Goal: Information Seeking & Learning: Learn about a topic

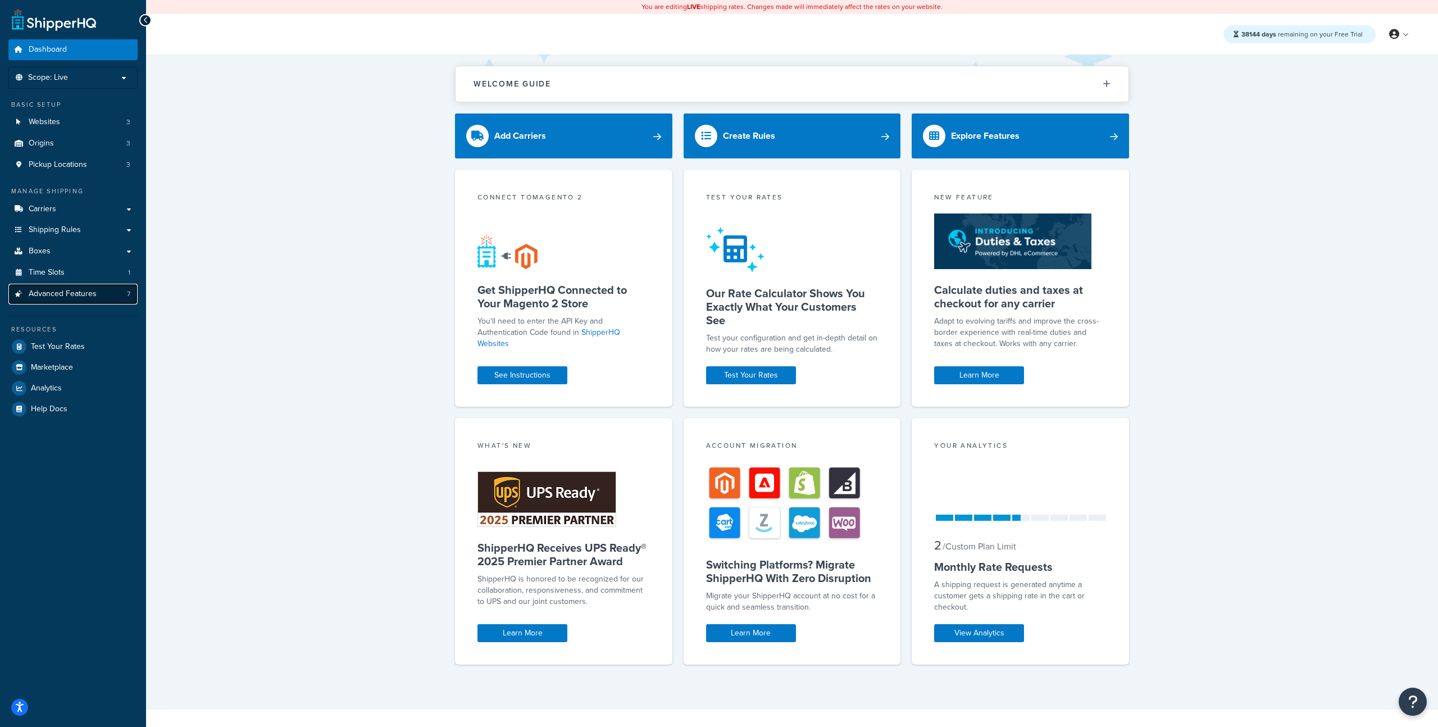
click at [94, 295] on span "Advanced Features" at bounding box center [63, 294] width 68 height 10
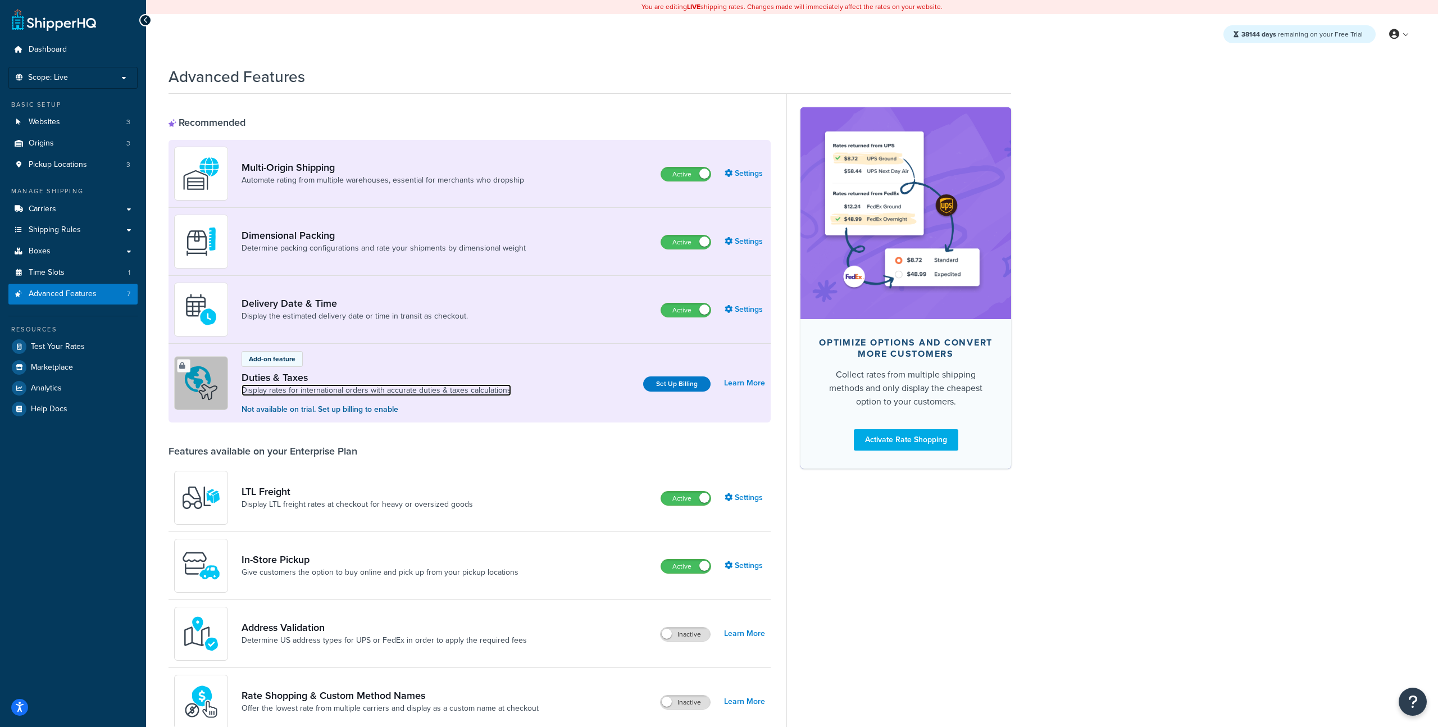
click at [284, 396] on link "Display rates for international orders with accurate duties & taxes calculations" at bounding box center [377, 390] width 270 height 11
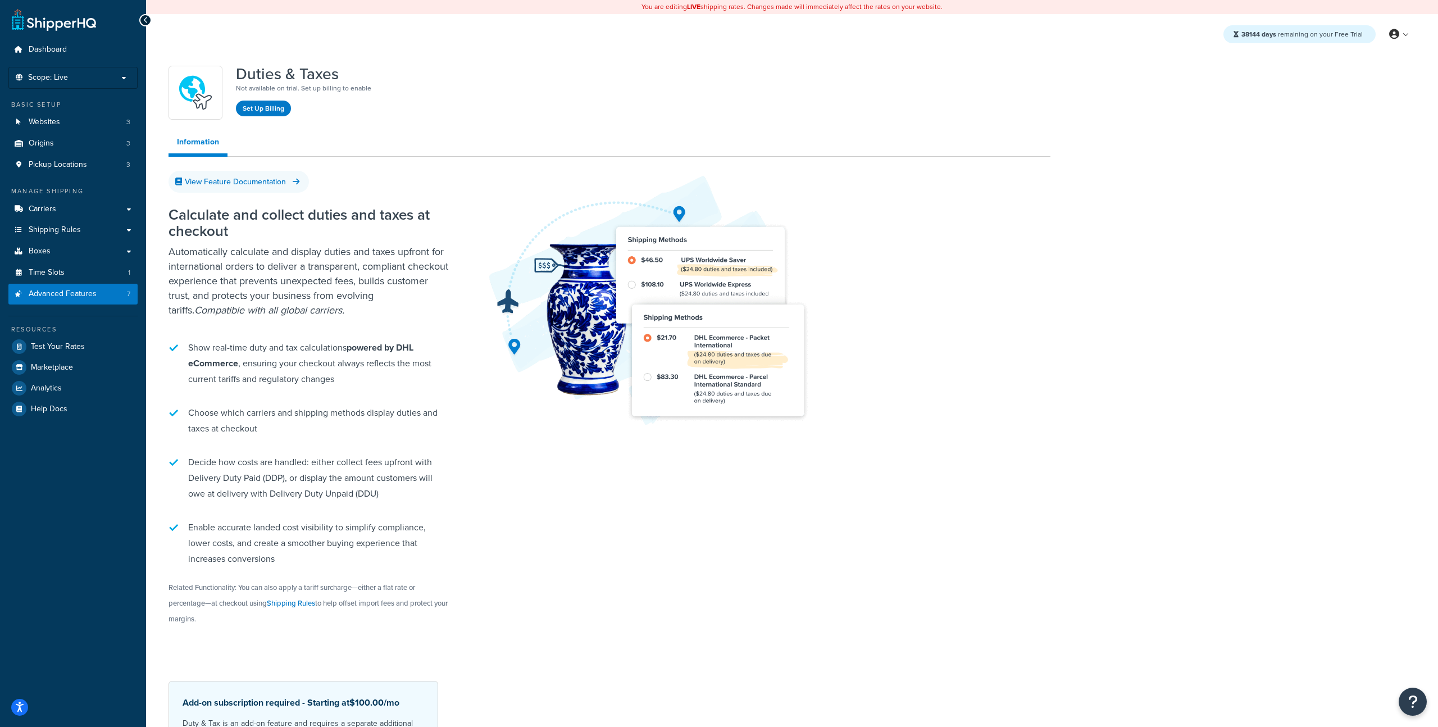
drag, startPoint x: 337, startPoint y: 355, endPoint x: 340, endPoint y: 366, distance: 11.6
click at [340, 366] on li "Show real-time duty and tax calculations powered by DHL eCommerce , ensuring yo…" at bounding box center [309, 363] width 281 height 58
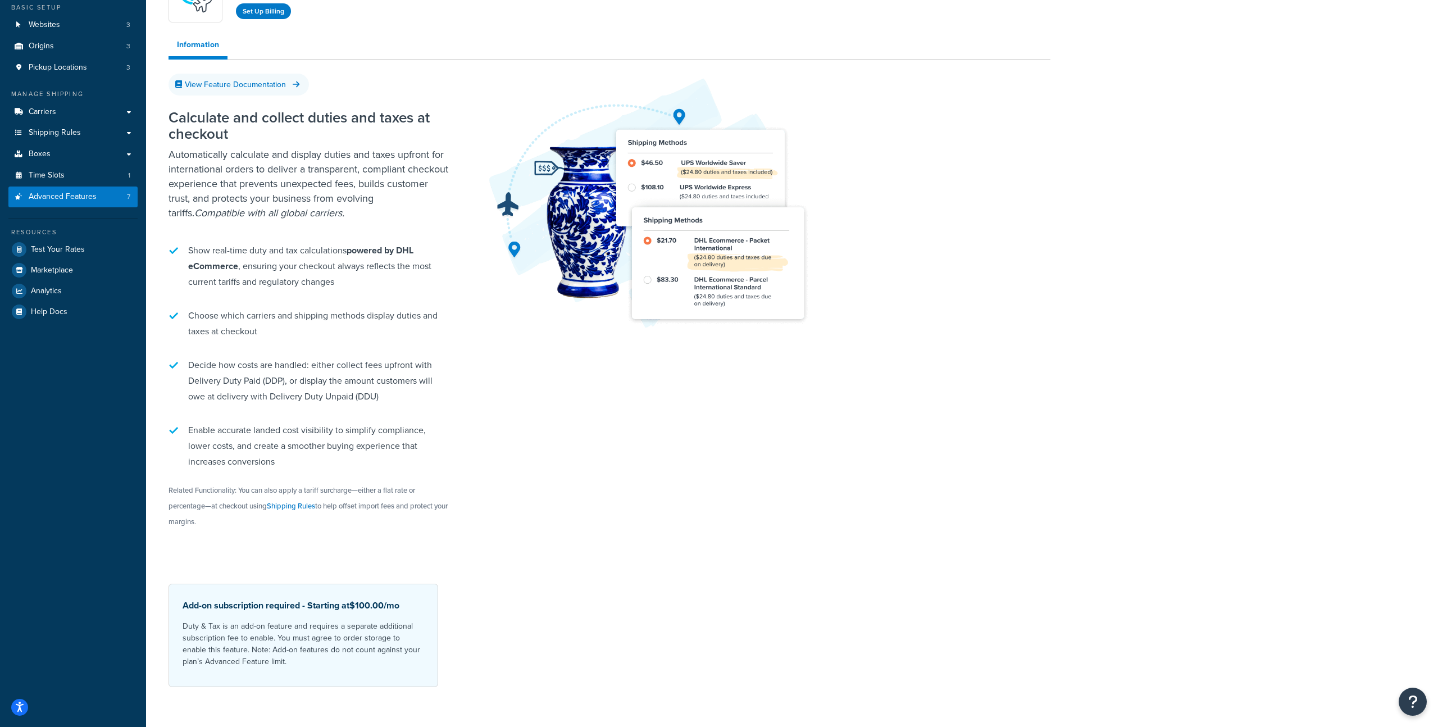
scroll to position [98, 0]
drag, startPoint x: 210, startPoint y: 611, endPoint x: 490, endPoint y: 633, distance: 281.7
click at [490, 633] on div "View Feature Documentation Calculate and collect duties and taxes at checkout A…" at bounding box center [610, 380] width 882 height 611
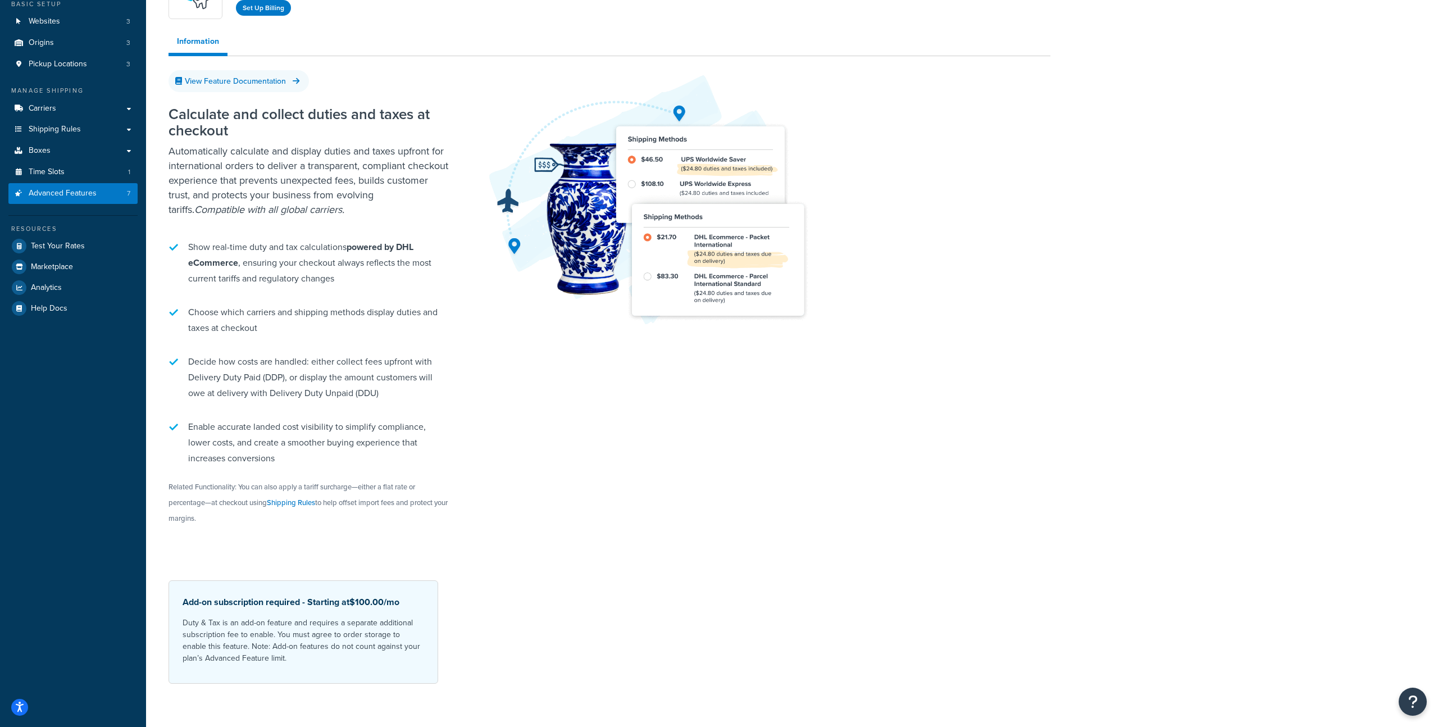
click at [1023, 249] on div at bounding box center [766, 198] width 567 height 253
drag, startPoint x: 221, startPoint y: 251, endPoint x: 348, endPoint y: 291, distance: 133.3
click at [348, 291] on li "Show real-time duty and tax calculations powered by DHL eCommerce , ensuring yo…" at bounding box center [309, 263] width 281 height 58
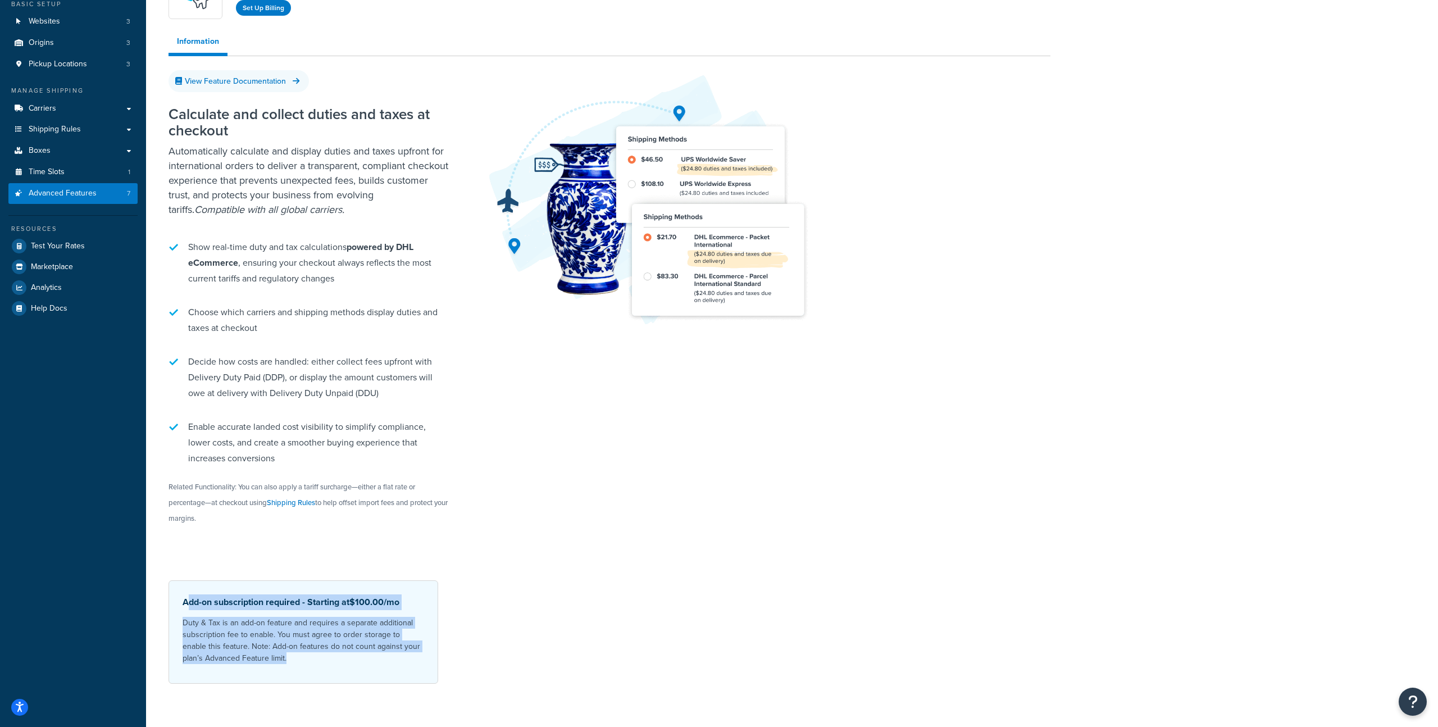
drag, startPoint x: 190, startPoint y: 603, endPoint x: 297, endPoint y: 667, distance: 125.0
click at [297, 667] on div "Add-on subscription required - Starting at $100.00 /mo Duty & Tax is an add-on …" at bounding box center [304, 631] width 270 height 103
